Goal: Find specific page/section: Find specific page/section

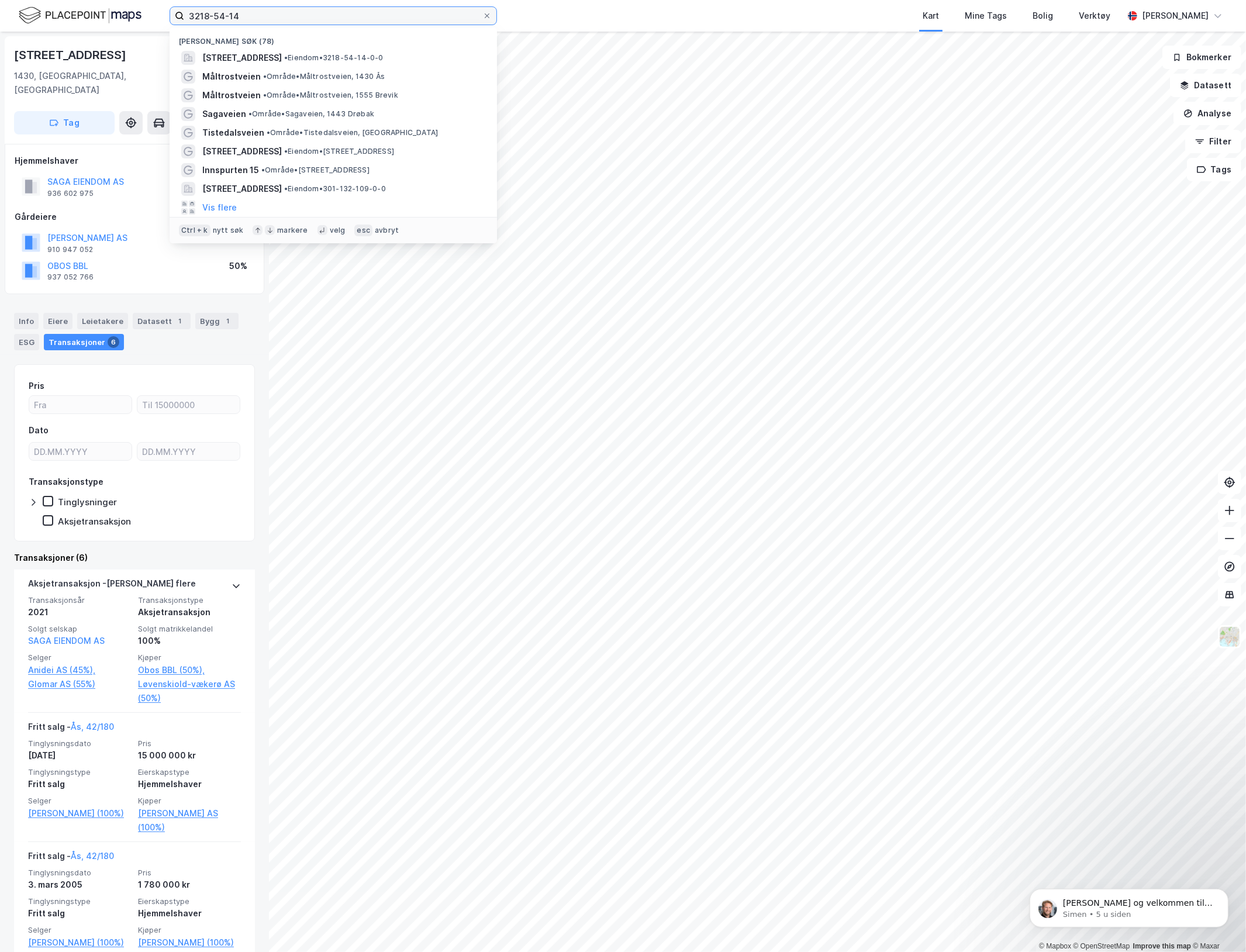
drag, startPoint x: 224, startPoint y: 21, endPoint x: 37, endPoint y: -6, distance: 188.9
click at [37, 0] on html "3218-54-14 Nylige søk (78) [GEOGRAPHIC_DATA] 13D, 1430, [GEOGRAPHIC_DATA], [GEO…" at bounding box center [623, 476] width 1246 height 952
paste input "[STREET_ADDRESS]"
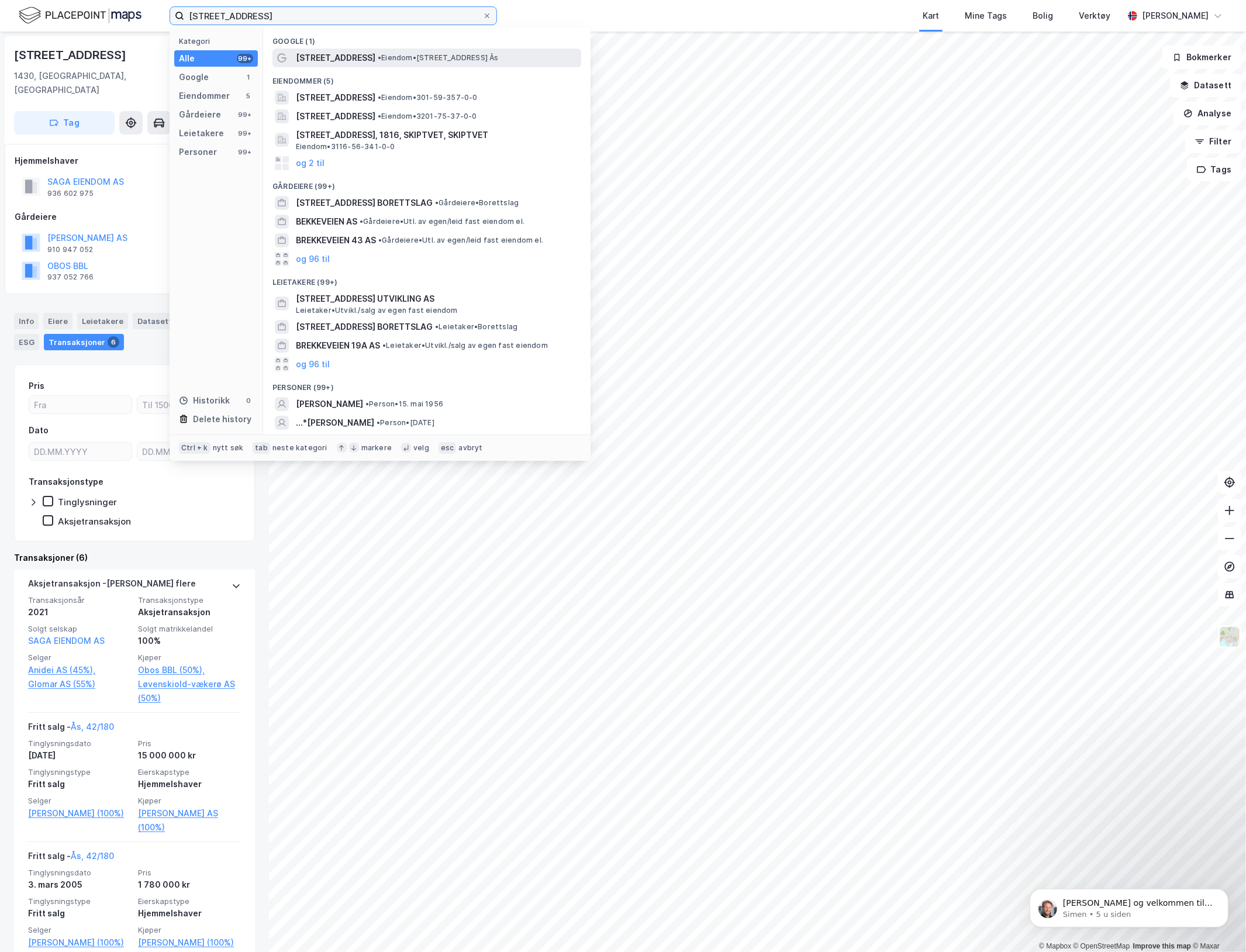
type input "[STREET_ADDRESS]"
click at [341, 60] on span "[STREET_ADDRESS]" at bounding box center [336, 58] width 80 height 14
